Goal: Information Seeking & Learning: Learn about a topic

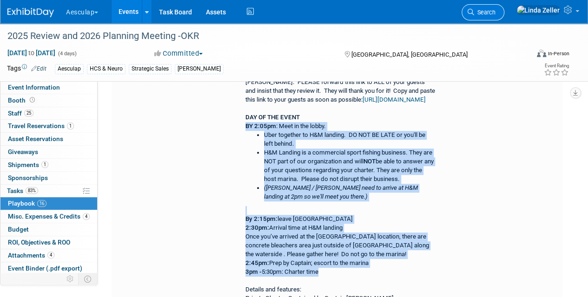
click at [495, 12] on span "Search" at bounding box center [484, 12] width 21 height 7
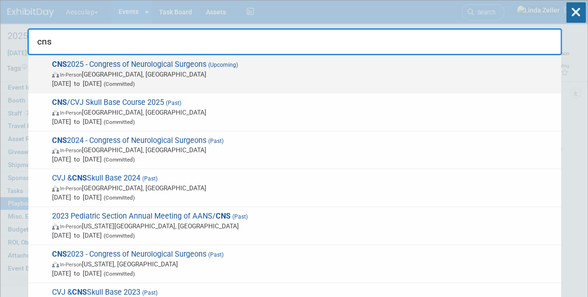
type input "cns"
click at [141, 74] on span "In-Person Los Angeles, CA" at bounding box center [304, 74] width 504 height 9
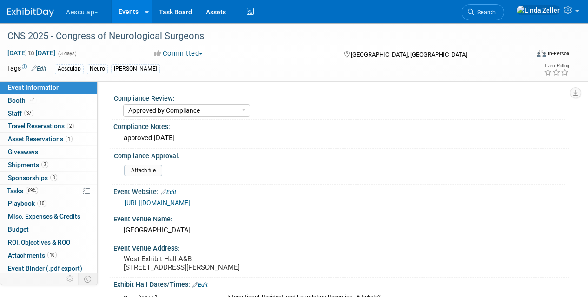
select select "Approved by Compliance"
select select "Neuro"
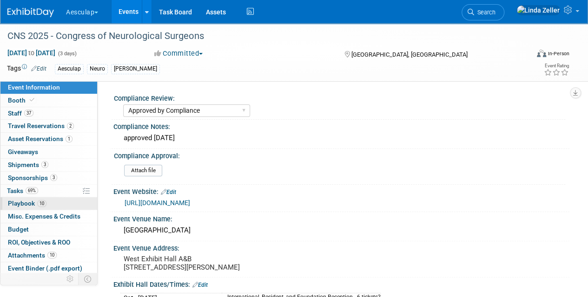
click at [20, 200] on span "Playbook 10" at bounding box center [27, 203] width 39 height 7
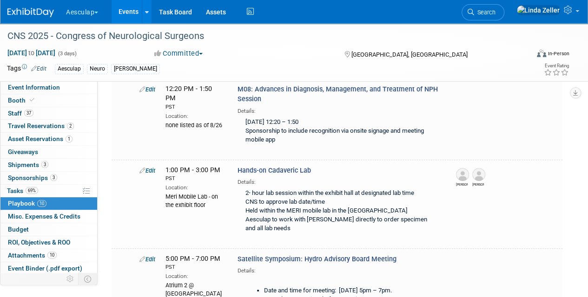
scroll to position [186, 0]
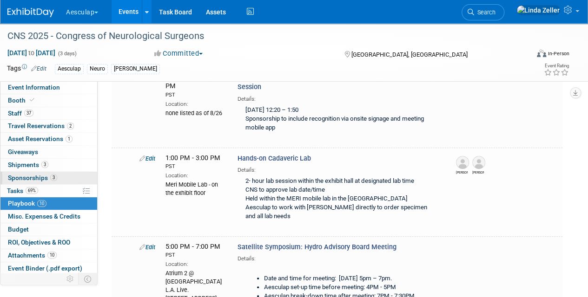
click at [24, 179] on span "Sponsorships 3" at bounding box center [32, 177] width 49 height 7
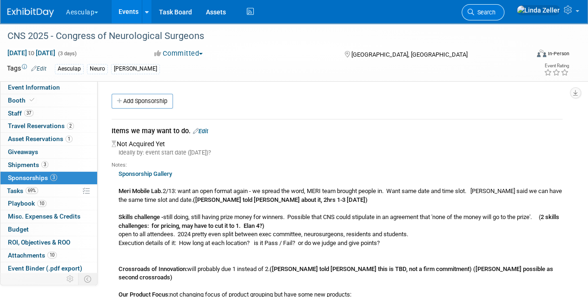
click at [495, 13] on span "Search" at bounding box center [484, 12] width 21 height 7
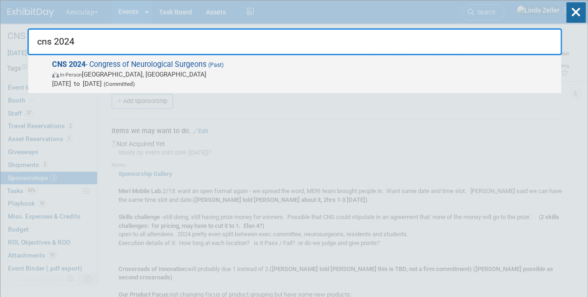
type input "cns 2024"
click at [71, 72] on span "In-Person" at bounding box center [71, 75] width 22 height 6
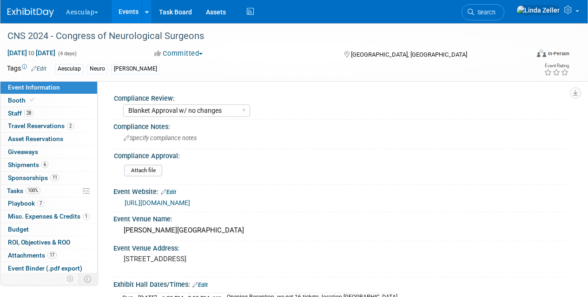
select select "Blanket Approval w/ no changes"
select select "Neuro"
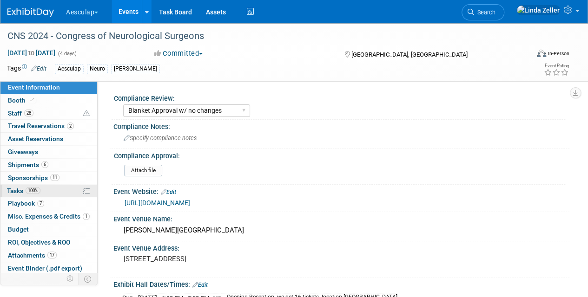
click at [14, 185] on link "100% Tasks 100%" at bounding box center [48, 191] width 97 height 13
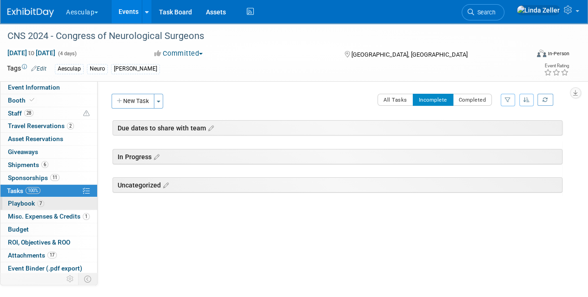
click at [16, 204] on span "Playbook 7" at bounding box center [26, 203] width 36 height 7
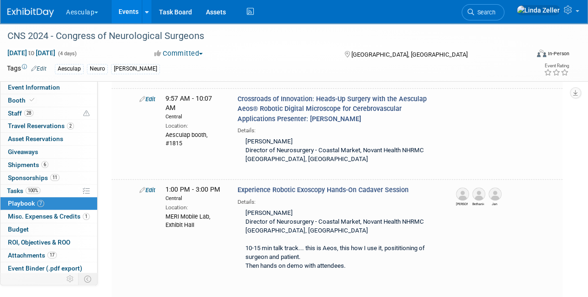
scroll to position [372, 0]
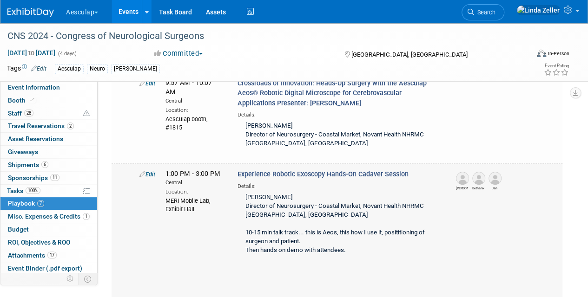
drag, startPoint x: 237, startPoint y: 168, endPoint x: 425, endPoint y: 168, distance: 187.3
copy span "Experience Robotic Exoscopy Hands-On Cadaver Session"
